Goal: Ask a question

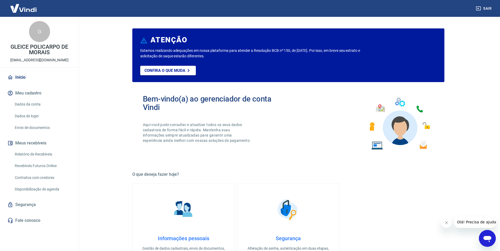
click at [444, 221] on icon "Fechar mensagem da empresa" at bounding box center [446, 223] width 4 height 4
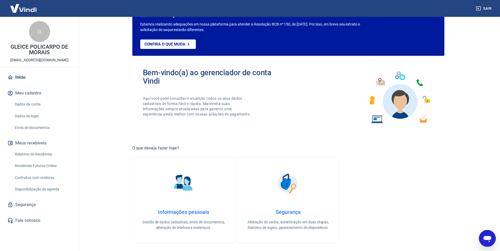
click at [491, 237] on icon "Abrir janela de mensagens" at bounding box center [486, 238] width 9 height 9
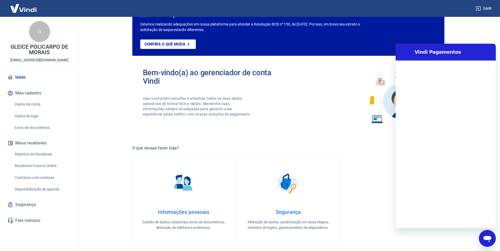
scroll to position [0, 0]
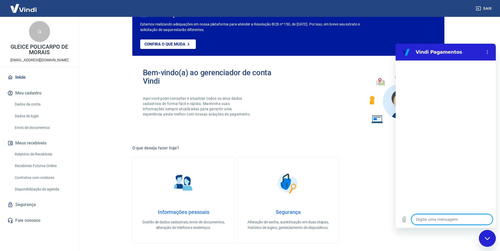
click at [463, 221] on textarea at bounding box center [451, 219] width 81 height 11
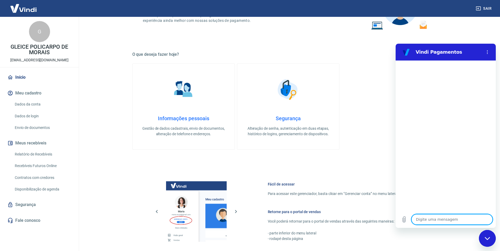
scroll to position [132, 0]
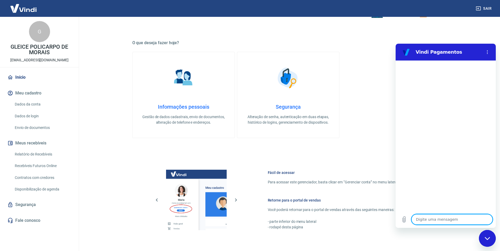
click at [437, 216] on textarea at bounding box center [451, 219] width 81 height 11
type textarea "B"
type textarea "x"
type textarea "Bo"
type textarea "x"
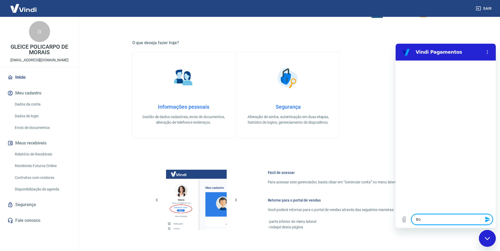
type textarea "Bom"
type textarea "x"
type textarea "Bom"
type textarea "x"
type textarea "Bom d"
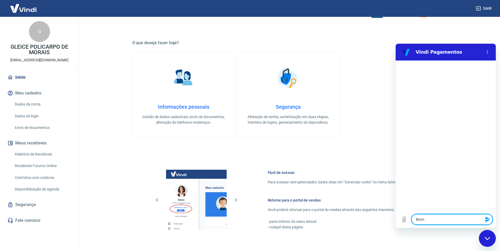
type textarea "x"
type textarea "Bom di"
type textarea "x"
type textarea "Bom dia"
type textarea "x"
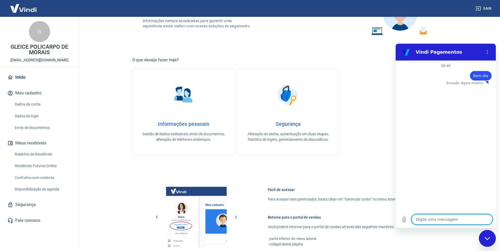
scroll to position [105, 0]
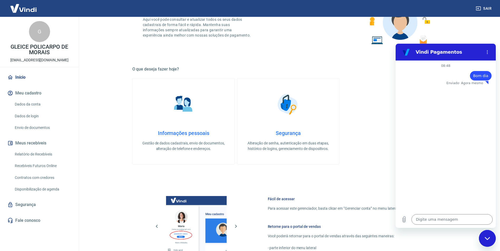
type textarea "x"
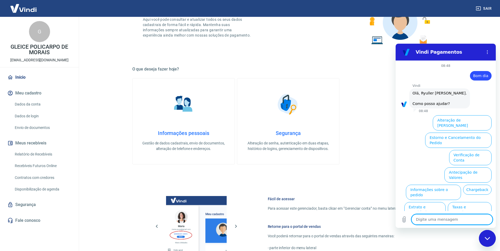
scroll to position [12, 0]
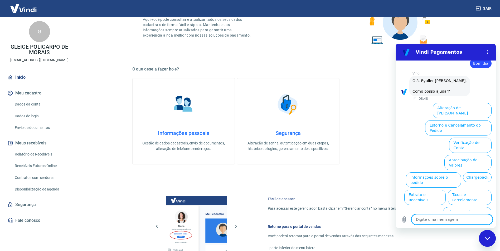
click at [426, 219] on textarea at bounding box center [451, 219] width 81 height 11
type textarea "f"
type textarea "x"
type textarea "fa"
type textarea "x"
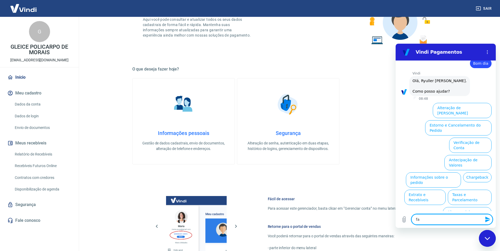
type textarea "fal"
type textarea "x"
type textarea "fala"
type textarea "x"
type textarea "falar"
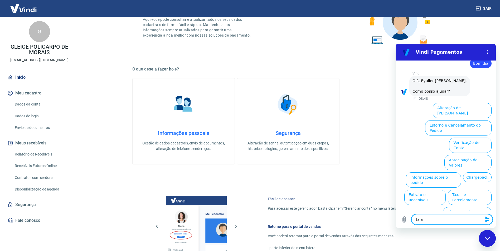
type textarea "x"
type textarea "falar"
type textarea "x"
type textarea "falar c"
type textarea "x"
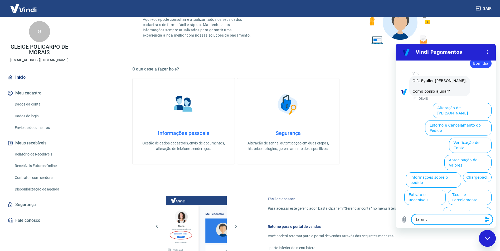
type textarea "falar co"
type textarea "x"
type textarea "falar com"
type textarea "x"
type textarea "falar com"
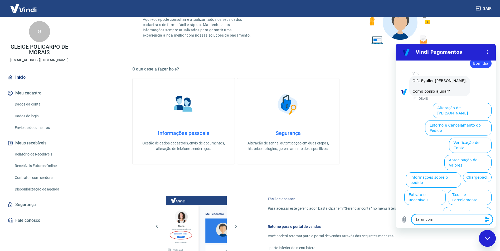
type textarea "x"
type textarea "falar com a"
type textarea "x"
type textarea "falar com at"
type textarea "x"
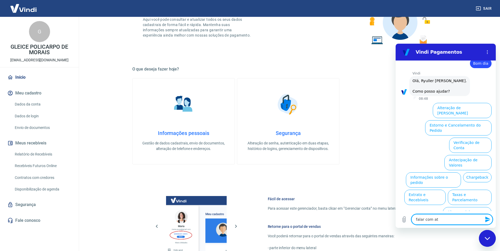
type textarea "falar com ate"
type textarea "x"
type textarea "falar com [GEOGRAPHIC_DATA]"
type textarea "x"
type textarea "falar com atend"
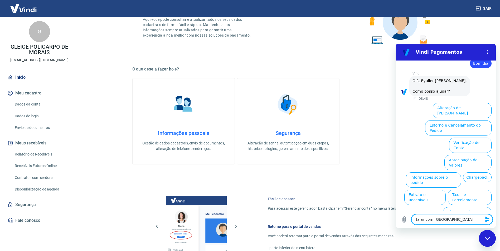
type textarea "x"
type textarea "falar com atende"
type textarea "x"
type textarea "falar com atenden"
type textarea "x"
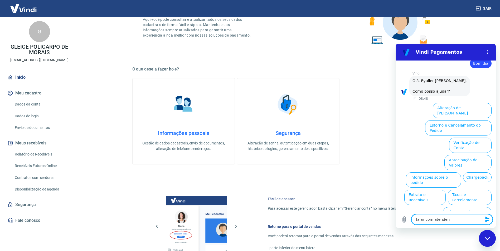
type textarea "falar com atendent"
type textarea "x"
type textarea "falar com atendente"
type textarea "x"
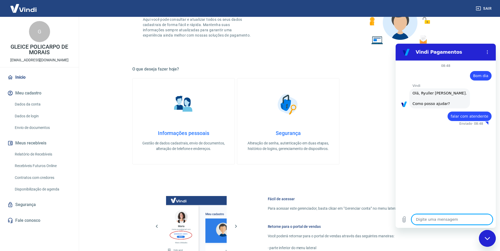
type textarea "x"
click at [478, 116] on span "falar com atendente" at bounding box center [469, 116] width 38 height 5
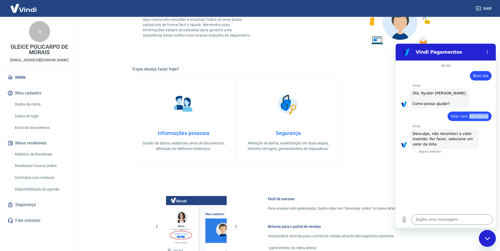
click at [478, 116] on span "falar com atendente" at bounding box center [469, 116] width 38 height 5
copy span "falar com atendente"
click at [442, 223] on textarea at bounding box center [451, 219] width 81 height 11
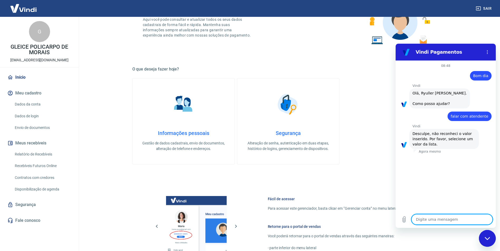
paste textarea "falar com atendente"
type textarea "falar com atendente"
type textarea "x"
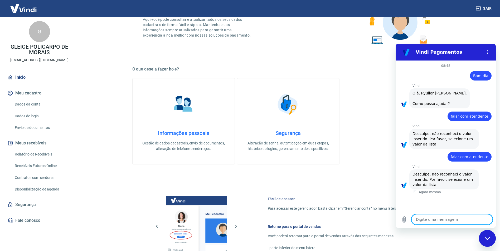
paste textarea "falar com atendente"
type textarea "falar com atendente"
type textarea "x"
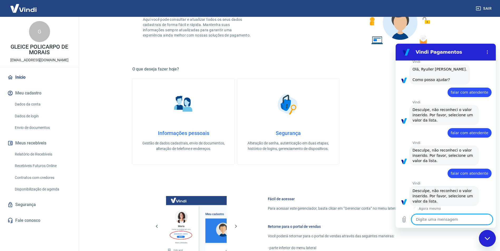
scroll to position [25, 0]
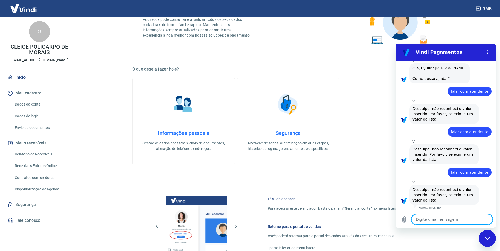
paste textarea "falar com atendente"
type textarea "falar com atendente"
type textarea "x"
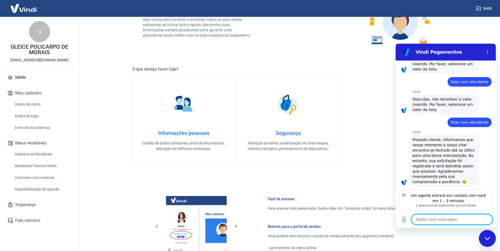
scroll to position [139, 0]
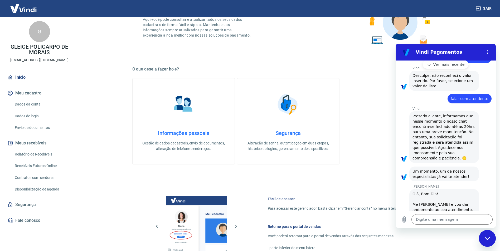
type textarea "x"
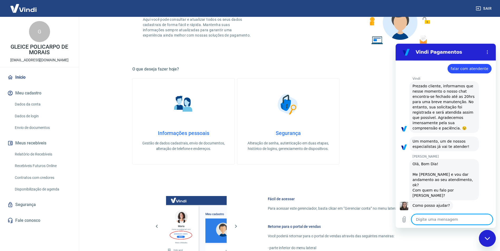
click at [447, 220] on textarea at bounding box center [451, 219] width 81 height 11
type textarea "B"
type textarea "x"
type textarea "Bo"
type textarea "x"
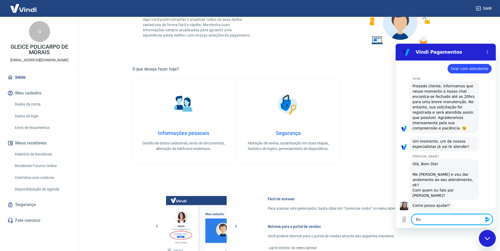
type textarea "Bom"
type textarea "x"
type textarea "Bom"
type textarea "x"
type textarea "Bom d"
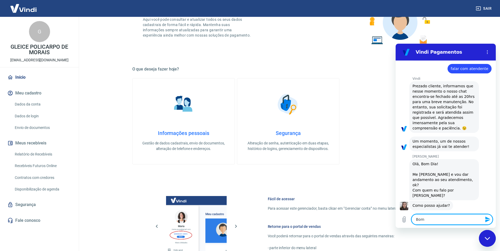
type textarea "x"
type textarea "Bom di"
type textarea "x"
type textarea "Bom dia"
type textarea "x"
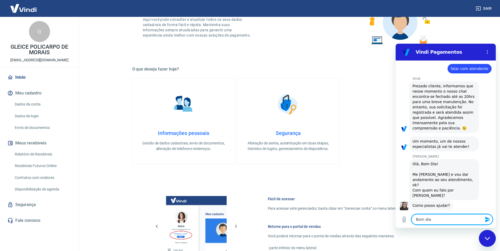
type textarea "Bom dia,"
type textarea "x"
type textarea "Bom dia,"
type textarea "x"
type textarea "Bom dia, g"
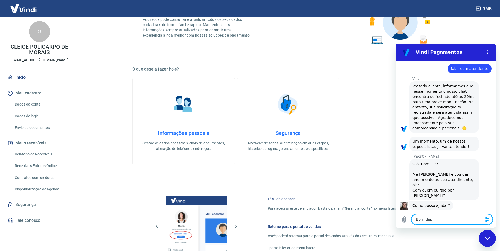
type textarea "x"
type textarea "Bom dia, go"
type textarea "x"
type textarea "Bom dia, gos"
type textarea "x"
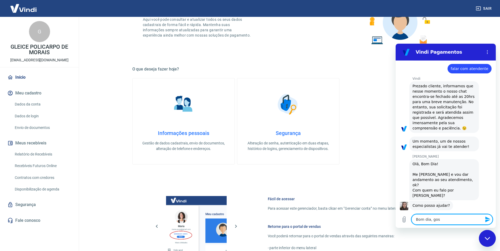
type textarea "Bom dia, gost"
type textarea "x"
type textarea "Bom dia, gosta"
type textarea "x"
type textarea "Bom dia, gostar"
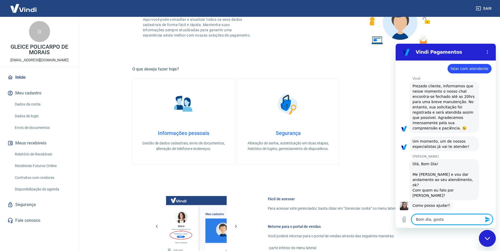
type textarea "x"
type textarea "Bom dia, gostari"
type textarea "x"
type textarea "Bom dia, gostaria"
type textarea "x"
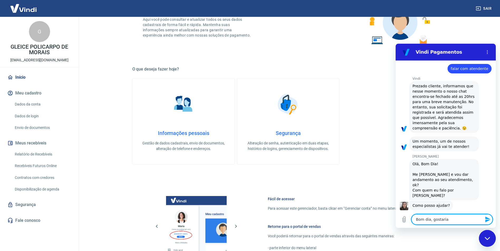
type textarea "Bom dia, gostaria"
type textarea "x"
type textarea "Bom dia, gostaria d"
type textarea "x"
type textarea "Bom dia, gostaria de"
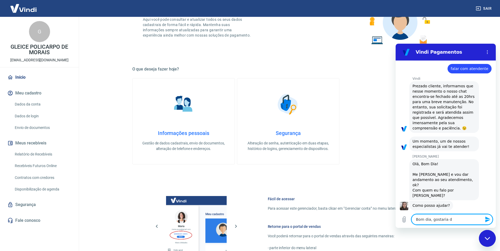
type textarea "x"
type textarea "Bom dia, gostaria de"
type textarea "x"
type textarea "Bom dia, gostaria de u"
type textarea "x"
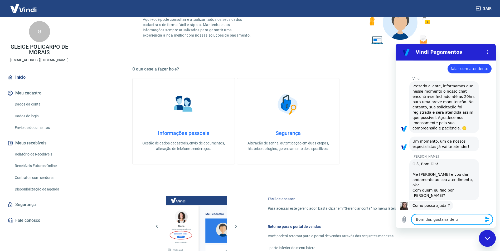
type textarea "Bom dia, gostaria de um"
type textarea "x"
type textarea "Bom dia, gostaria de um"
type textarea "x"
type textarea "Bom dia, gostaria de um r"
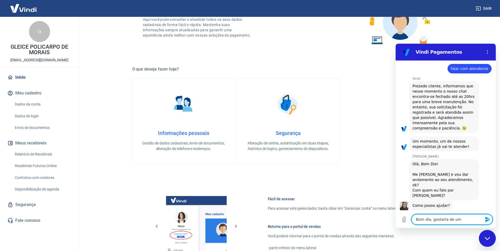
type textarea "x"
type textarea "Bom dia, gostaria de um re"
type textarea "x"
type textarea "Bom dia, gostaria de um reo"
type textarea "x"
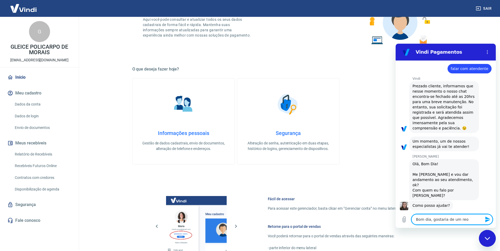
type textarea "Bom dia, gostaria de um reot"
type textarea "x"
type textarea "Bom dia, gostaria de um reo"
type textarea "x"
type textarea "Bom dia, gostaria de um re"
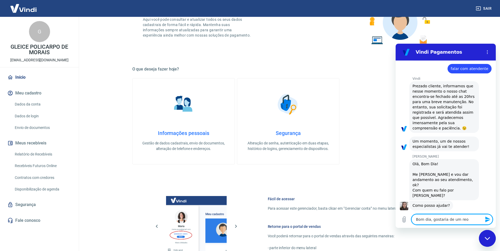
type textarea "x"
type textarea "Bom dia, gostaria de um ret"
type textarea "x"
type textarea "Bom dia, gostaria de um reto"
type textarea "x"
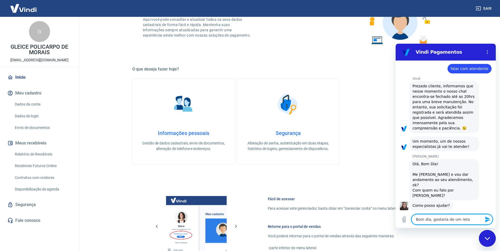
type textarea "Bom dia, gostaria de um retor"
type textarea "x"
type textarea "Bom dia, gostaria de um retorn"
type textarea "x"
type textarea "Bom dia, gostaria de um retorno"
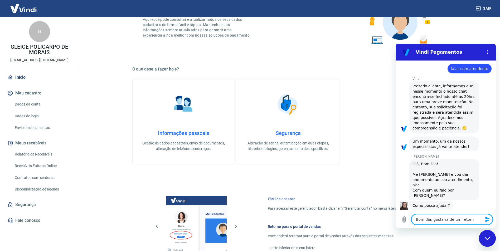
type textarea "x"
type textarea "Bom dia, gostaria de um retorno"
type textarea "x"
type textarea "Bom dia, gostaria de um retorno s"
type textarea "x"
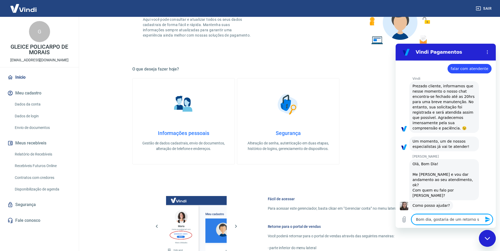
type textarea "Bom dia, gostaria de um retorno so"
type textarea "x"
type textarea "Bom dia, gostaria de um retorno sob"
type textarea "x"
type textarea "Bom dia, gostaria de um retorno sobv"
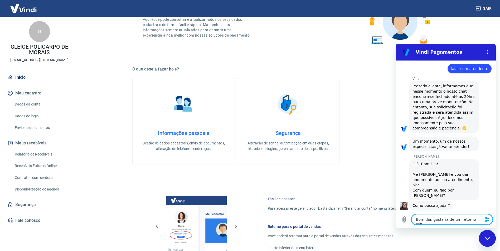
type textarea "x"
type textarea "Bom dia, gostaria de um retorno sobvr"
type textarea "x"
type textarea "Bom dia, gostaria de um retorno sobvre"
type textarea "x"
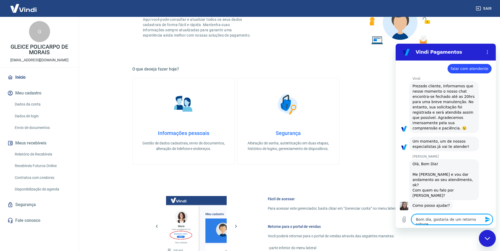
type textarea "Bom dia, gostaria de um retorno sobvr"
type textarea "x"
type textarea "Bom dia, gostaria de um retorno sobv"
type textarea "x"
type textarea "Bom dia, gostaria de um retorno sob"
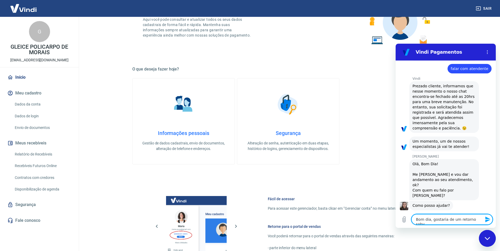
type textarea "x"
type textarea "Bom dia, gostaria de um retorno sobr"
type textarea "x"
type textarea "Bom dia, gostaria de um retorno sobre"
type textarea "x"
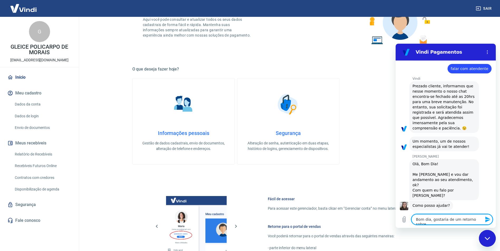
type textarea "Bom dia, gostaria de um retorno sobre"
type textarea "x"
type textarea "Bom dia, gostaria de um retorno sobre m"
type textarea "x"
type textarea "Bom dia, gostaria de um retorno sobre mi"
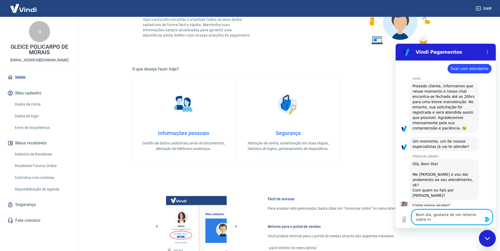
type textarea "x"
type textarea "Bom dia, gostaria de um retorno sobre min"
type textarea "x"
type textarea "Bom dia, gostaria de um retorno sobre minh"
type textarea "x"
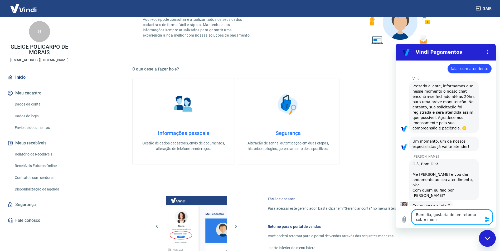
type textarea "Bom dia, gostaria de um retorno sobre minha"
type textarea "x"
type textarea "Bom dia, gostaria de um retorno sobre minha"
type textarea "x"
type textarea "Bom dia, gostaria de um retorno sobre minha s"
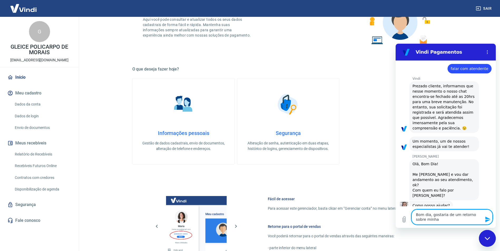
type textarea "x"
type textarea "Bom dia, gostaria de um retorno sobre minha so"
type textarea "x"
type textarea "Bom dia, gostaria de um retorno sobre minha sol"
type textarea "x"
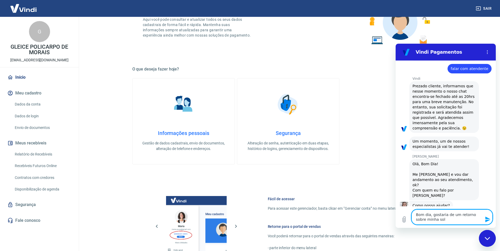
type textarea "Bom dia, gostaria de um retorno sobre minha soli"
type textarea "x"
type textarea "Bom dia, gostaria de um retorno sobre minha solic"
type textarea "x"
type textarea "Bom dia, gostaria de um retorno sobre minha solici"
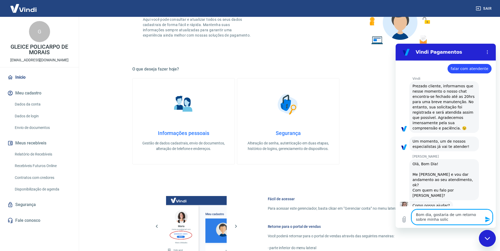
type textarea "x"
type textarea "Bom dia, gostaria de um retorno sobre minha solicit"
type textarea "x"
type textarea "Bom dia, gostaria de um retorno sobre minha solicita"
type textarea "x"
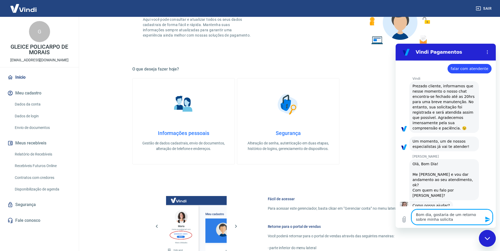
type textarea "Bom dia, gostaria de um retorno sobre minha solicitaç"
type textarea "x"
type textarea "Bom dia, gostaria de um retorno sobre minha solicitaçã"
type textarea "x"
type textarea "Bom dia, gostaria de um retorno sobre minha solicitação"
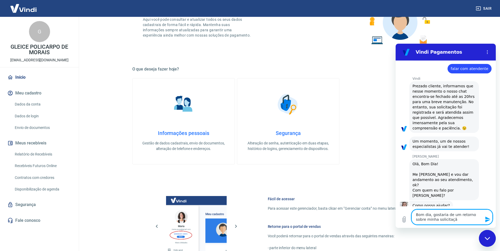
type textarea "x"
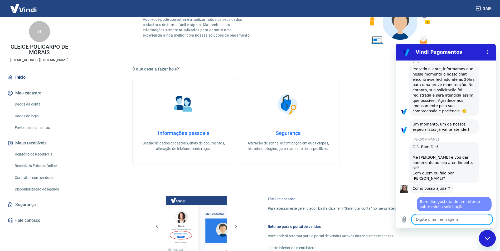
type textarea "x"
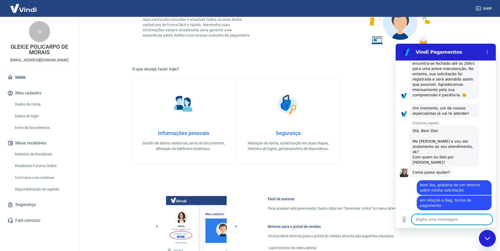
scroll to position [230, 0]
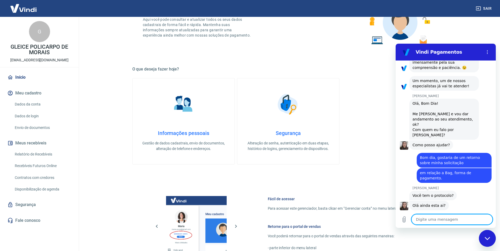
click at [451, 221] on textarea at bounding box center [451, 219] width 81 height 11
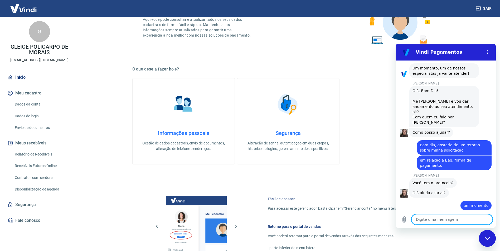
scroll to position [260, 0]
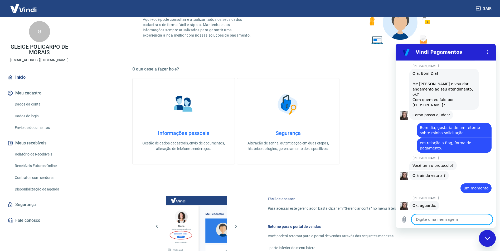
click at [438, 220] on textarea at bounding box center [451, 219] width 81 height 11
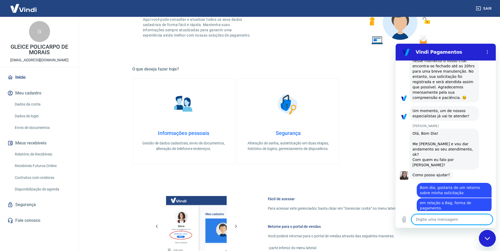
scroll to position [255, 0]
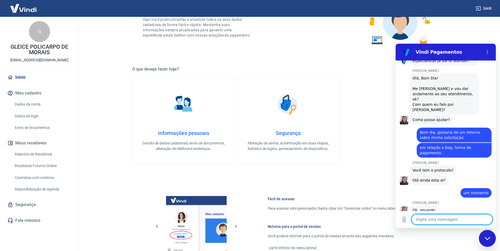
click at [462, 215] on textarea at bounding box center [451, 219] width 81 height 11
click at [468, 218] on textarea at bounding box center [451, 219] width 81 height 11
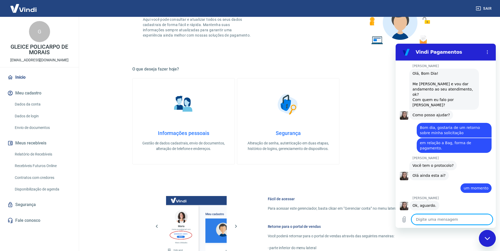
click at [456, 218] on textarea at bounding box center [451, 219] width 81 height 11
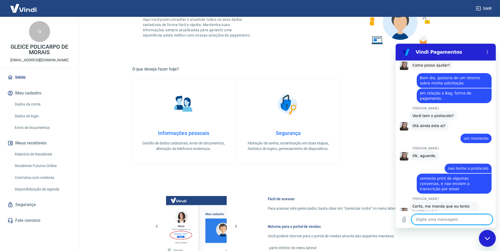
scroll to position [310, 0]
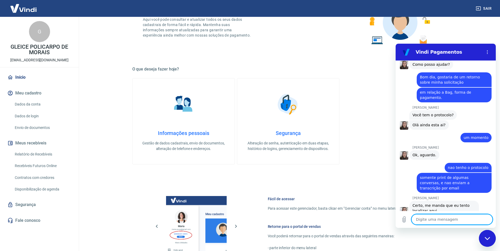
click at [445, 218] on textarea at bounding box center [451, 219] width 81 height 11
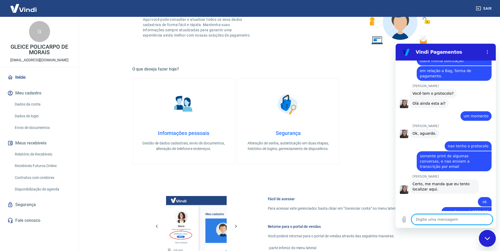
scroll to position [333, 0]
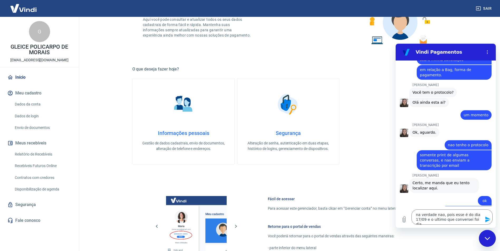
click at [399, 206] on div "diz: eu acho que é 0551498" at bounding box center [443, 211] width 96 height 10
drag, startPoint x: 478, startPoint y: 221, endPoint x: 899, endPoint y: 235, distance: 420.5
click at [478, 221] on textarea "na verdade nao, pois esse é do dia 17/09 e o ultimo que conversei foi dia" at bounding box center [451, 217] width 81 height 15
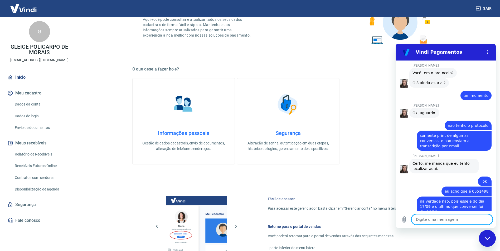
scroll to position [354, 0]
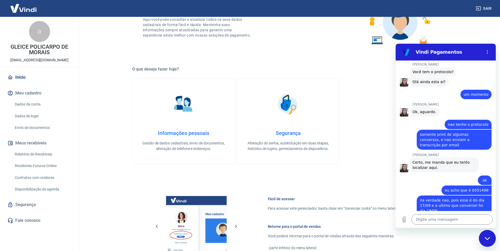
click at [162, 170] on div "ATENÇÃO Estamos realizando adequações em nossa plataforma para atender a Resolu…" at bounding box center [288, 126] width 312 height 409
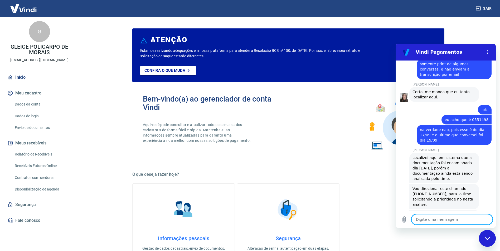
scroll to position [428, 0]
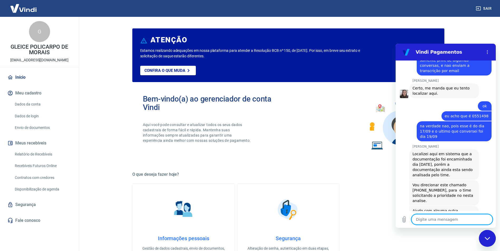
click at [445, 220] on textarea at bounding box center [451, 219] width 81 height 11
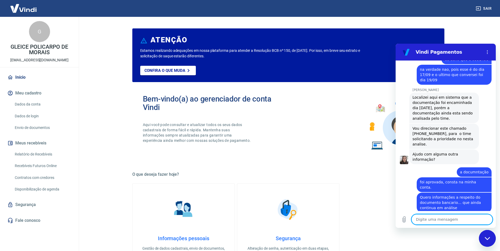
scroll to position [496, 0]
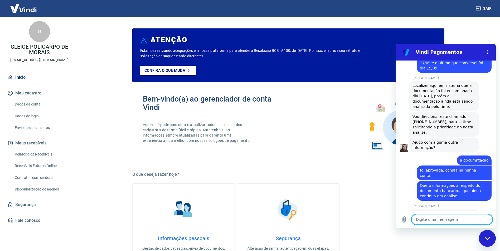
click at [441, 220] on textarea at bounding box center [451, 219] width 81 height 11
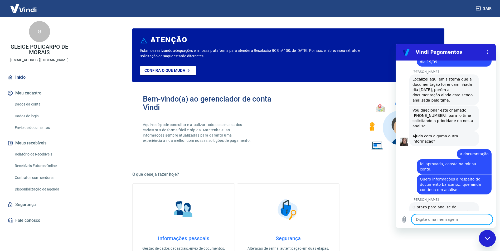
scroll to position [504, 0]
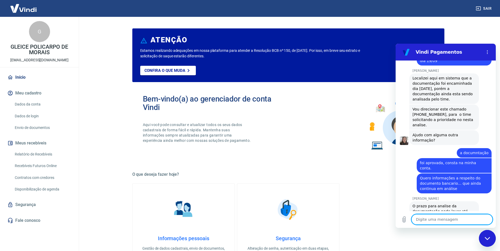
click at [420, 220] on textarea at bounding box center [451, 219] width 81 height 11
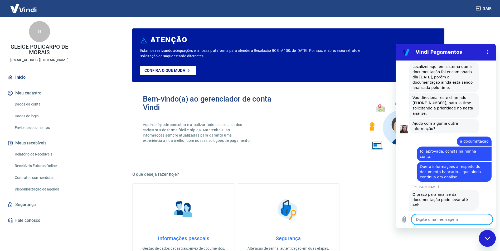
scroll to position [516, 0]
click at [420, 94] on span "Vou direcionar este chamado [PHONE_NUMBER], para o time solicitando a prioridad…" at bounding box center [443, 104] width 63 height 21
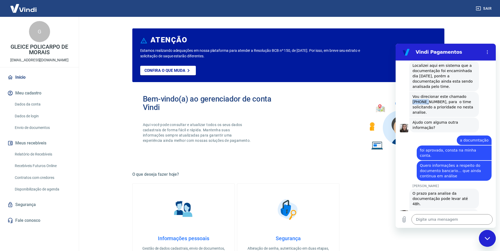
click at [420, 94] on span "Vou direcionar este chamado [PHONE_NUMBER], para o time solicitando a prioridad…" at bounding box center [443, 104] width 63 height 21
copy span "1694867"
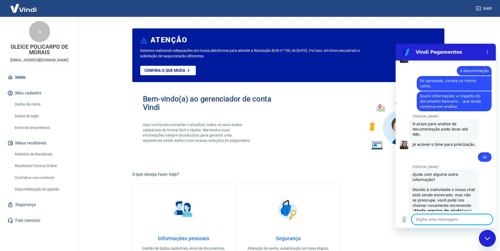
click at [434, 217] on textarea at bounding box center [451, 219] width 81 height 11
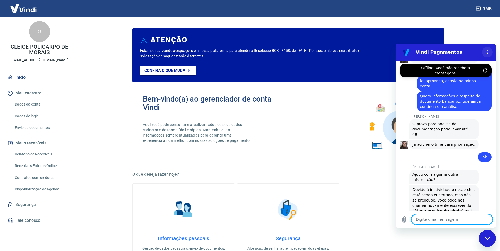
click at [489, 49] on button "Menu de opções" at bounding box center [487, 52] width 11 height 11
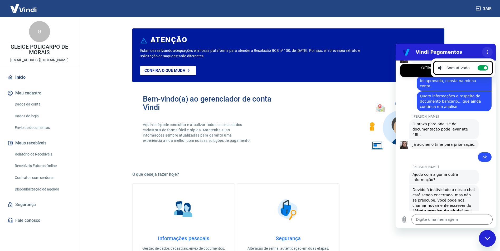
click at [487, 53] on icon "Menu de opções" at bounding box center [487, 52] width 4 height 4
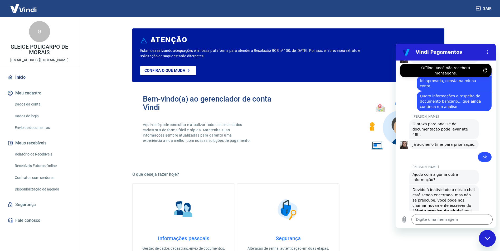
click at [477, 52] on h2 "Vindi Pagamentos" at bounding box center [447, 52] width 64 height 6
click at [489, 236] on div "Fechar janela de mensagens" at bounding box center [487, 239] width 16 height 16
